Goal: Transaction & Acquisition: Subscribe to service/newsletter

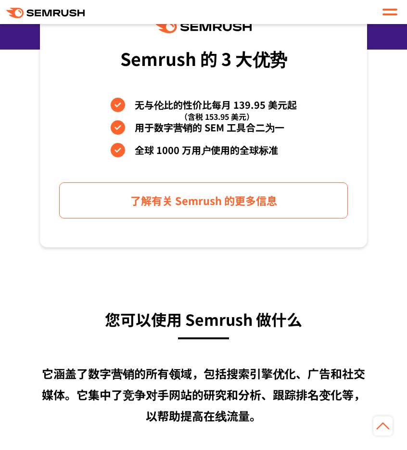
scroll to position [289, 0]
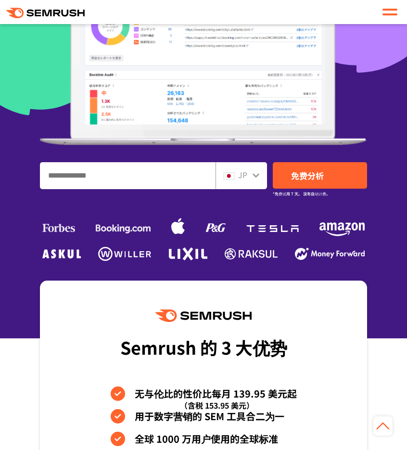
click at [245, 176] on span "JP" at bounding box center [242, 175] width 9 height 12
click at [254, 174] on icon at bounding box center [256, 175] width 8 height 8
click at [234, 176] on div "JP" at bounding box center [239, 175] width 31 height 13
click at [247, 179] on span "JP" at bounding box center [242, 175] width 9 height 12
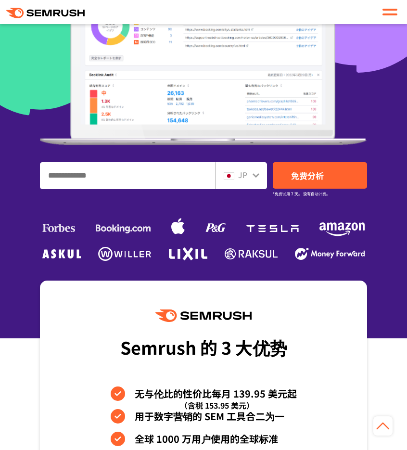
click at [146, 171] on input "输入您的域名、关键字或网址" at bounding box center [127, 176] width 175 height 26
click at [234, 171] on span at bounding box center [229, 175] width 11 height 12
drag, startPoint x: 234, startPoint y: 171, endPoint x: 254, endPoint y: 174, distance: 19.5
click at [254, 174] on icon at bounding box center [256, 175] width 7 height 4
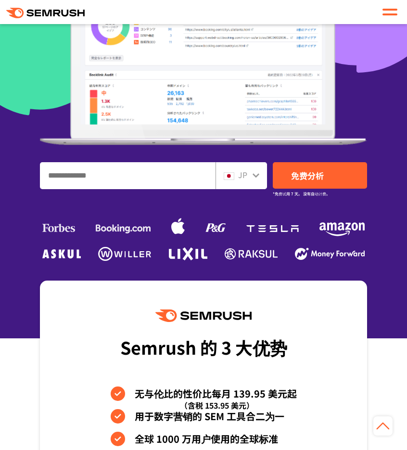
click at [257, 176] on icon at bounding box center [256, 175] width 8 height 8
click at [257, 176] on icon at bounding box center [256, 175] width 7 height 4
drag, startPoint x: 257, startPoint y: 176, endPoint x: 226, endPoint y: 176, distance: 31.3
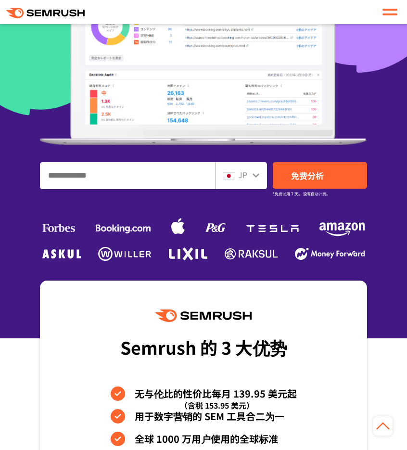
click at [223, 175] on div "JP" at bounding box center [241, 175] width 51 height 27
drag, startPoint x: 230, startPoint y: 179, endPoint x: 245, endPoint y: 183, distance: 15.2
click at [230, 179] on img at bounding box center [229, 176] width 11 height 8
click at [245, 183] on div "JP" at bounding box center [241, 175] width 51 height 27
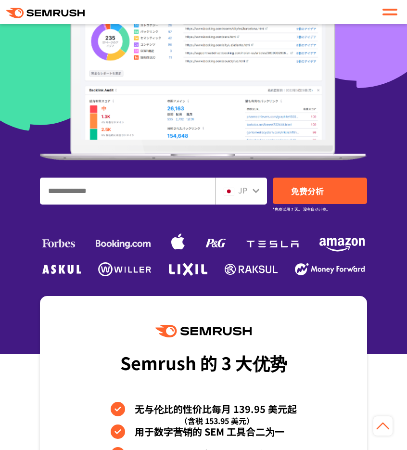
scroll to position [241, 0]
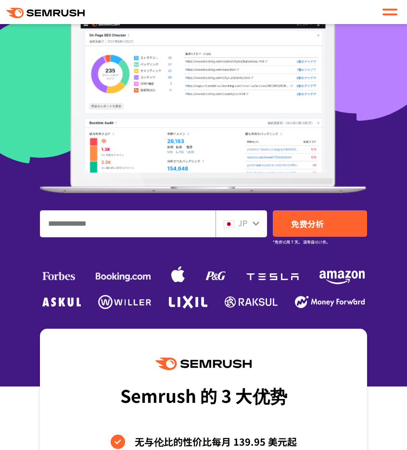
click at [251, 218] on div "JP" at bounding box center [239, 223] width 31 height 13
click at [252, 225] on div "JP" at bounding box center [239, 223] width 31 height 13
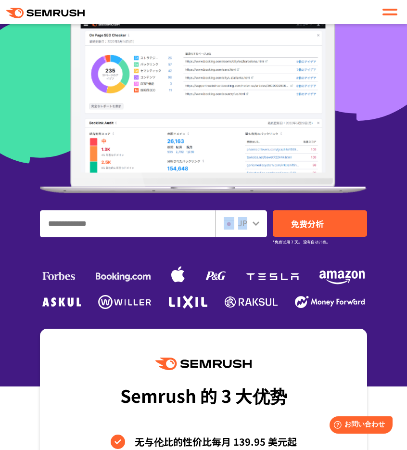
drag, startPoint x: 252, startPoint y: 225, endPoint x: 249, endPoint y: 220, distance: 5.2
click at [249, 220] on div "JP" at bounding box center [239, 223] width 31 height 13
click at [258, 225] on icon at bounding box center [256, 223] width 8 height 8
click at [256, 222] on icon at bounding box center [256, 223] width 8 height 8
click at [251, 222] on div "JP" at bounding box center [239, 223] width 31 height 13
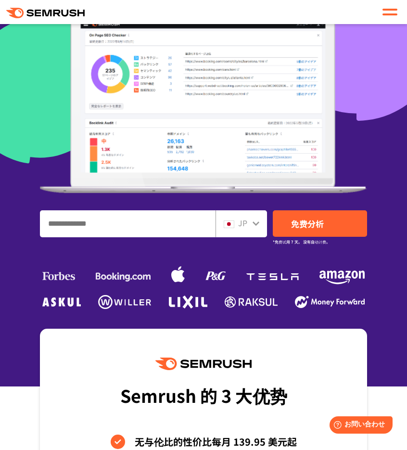
click at [249, 222] on div "JP" at bounding box center [239, 223] width 31 height 13
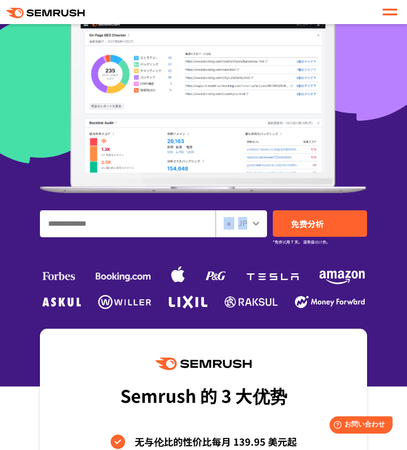
click at [249, 222] on div "JP" at bounding box center [239, 223] width 31 height 13
drag, startPoint x: 249, startPoint y: 222, endPoint x: 218, endPoint y: 224, distance: 30.4
click at [218, 224] on div "JP" at bounding box center [241, 223] width 51 height 27
click at [225, 224] on img at bounding box center [229, 224] width 11 height 8
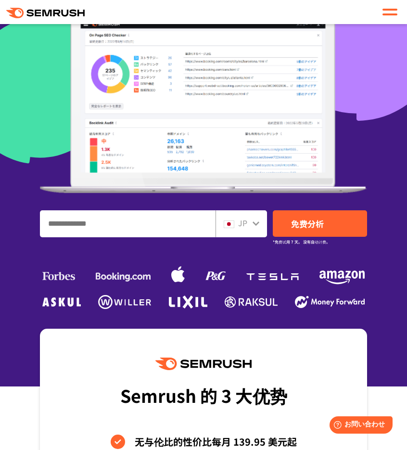
click at [204, 226] on input "输入您的域名、关键字或网址" at bounding box center [127, 224] width 175 height 26
click at [244, 222] on span "JP" at bounding box center [242, 223] width 9 height 12
click at [129, 227] on input "输入您的域名、关键字或网址" at bounding box center [127, 224] width 175 height 26
click at [238, 228] on div "JP" at bounding box center [239, 223] width 31 height 13
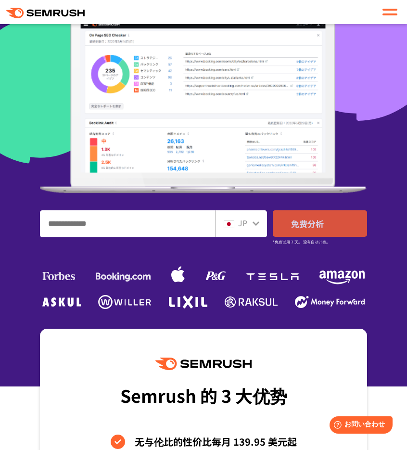
click at [288, 225] on link "免费分析" at bounding box center [320, 223] width 94 height 26
